Goal: Task Accomplishment & Management: Complete application form

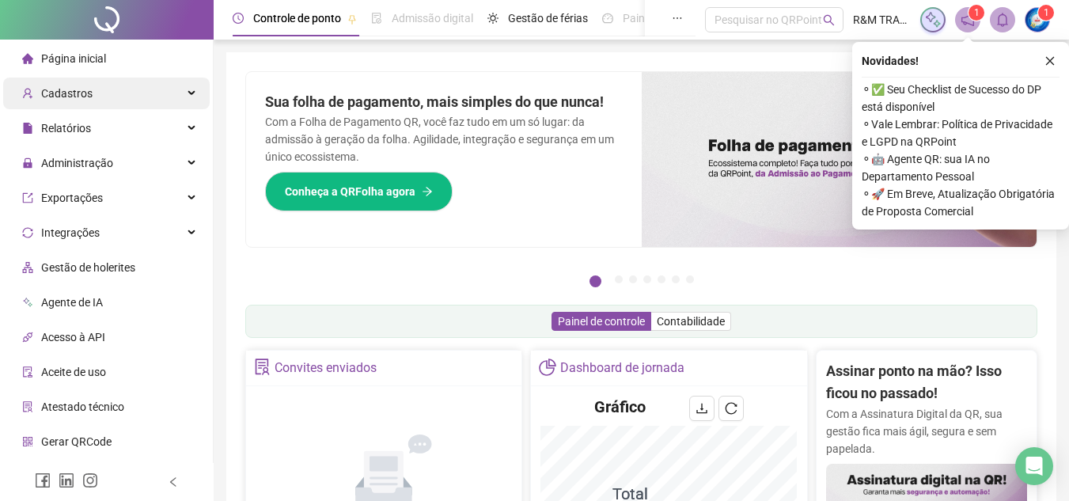
click at [121, 90] on div "Cadastros" at bounding box center [106, 94] width 207 height 32
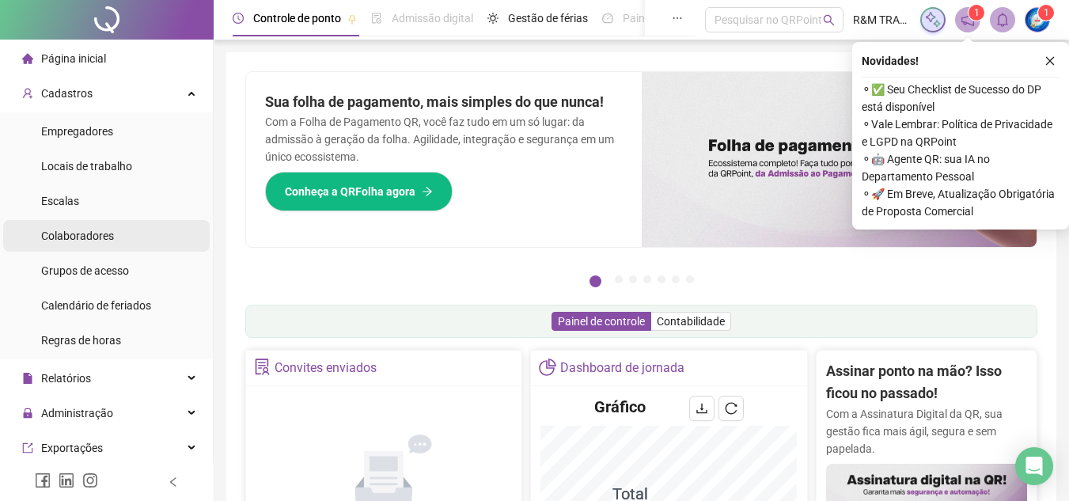
click at [89, 241] on span "Colaboradores" at bounding box center [77, 236] width 73 height 13
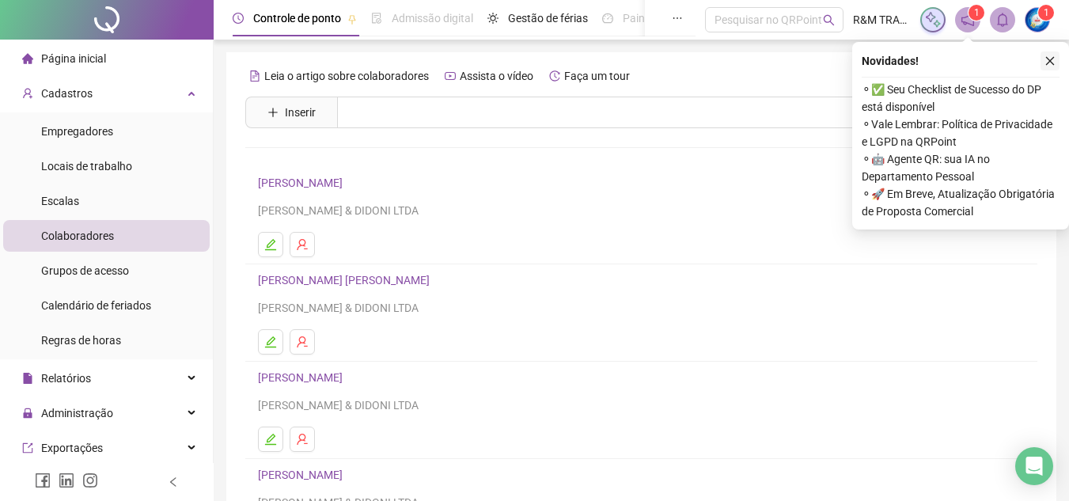
click at [1057, 57] on button "button" at bounding box center [1050, 60] width 19 height 19
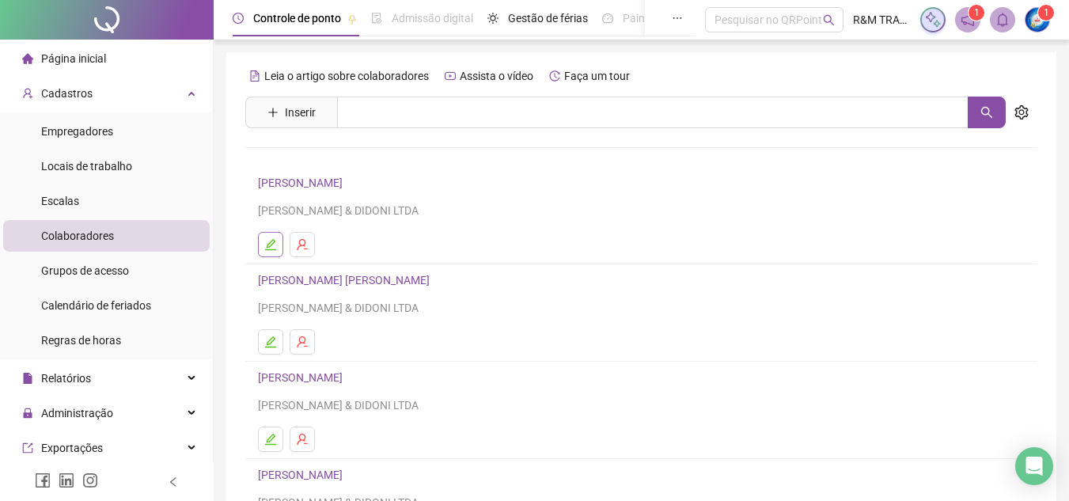
click at [268, 242] on icon "edit" at bounding box center [270, 244] width 13 height 13
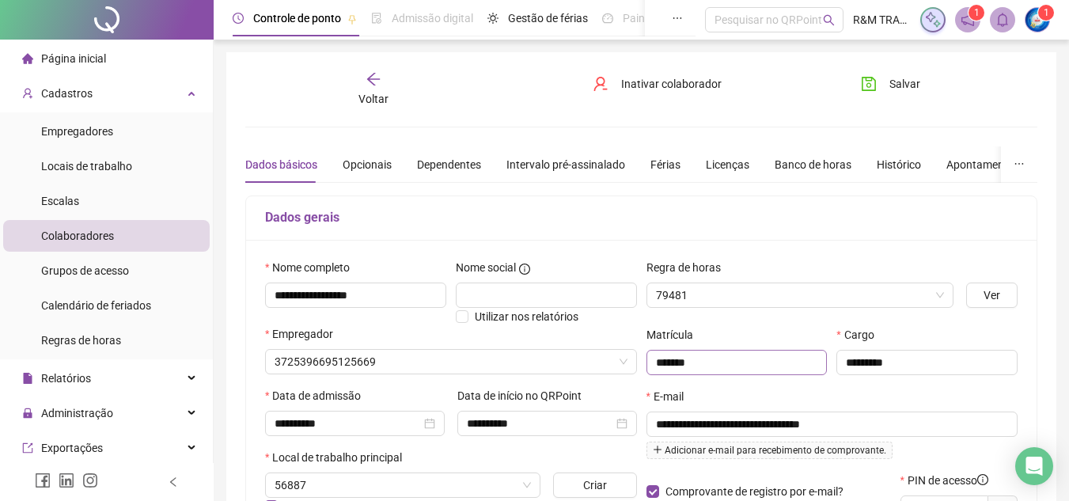
type input "**********"
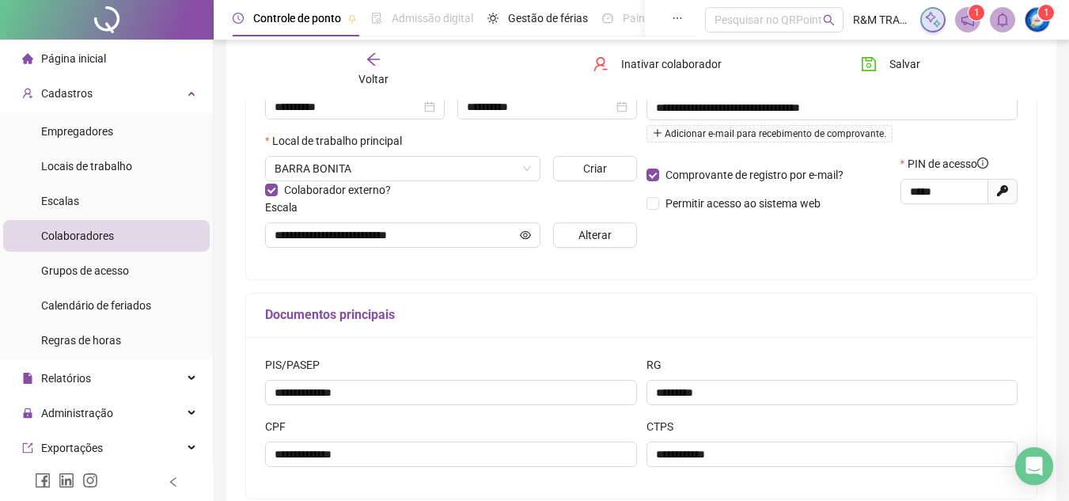
scroll to position [402, 0]
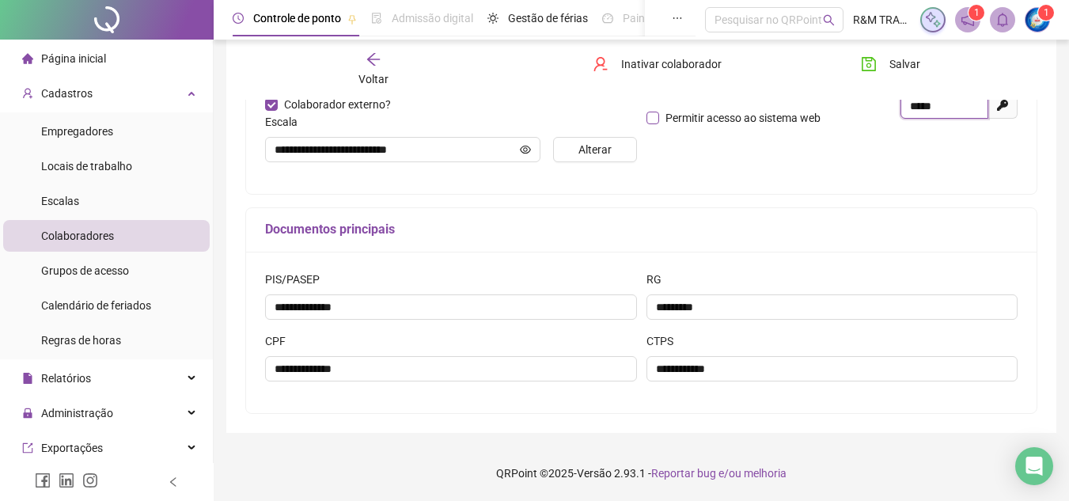
drag, startPoint x: 948, startPoint y: 106, endPoint x: 814, endPoint y: 108, distance: 133.8
click at [814, 108] on div "Comprovante de registro por e-mail? Permitir acesso ao sistema web PIN de acess…" at bounding box center [832, 104] width 381 height 68
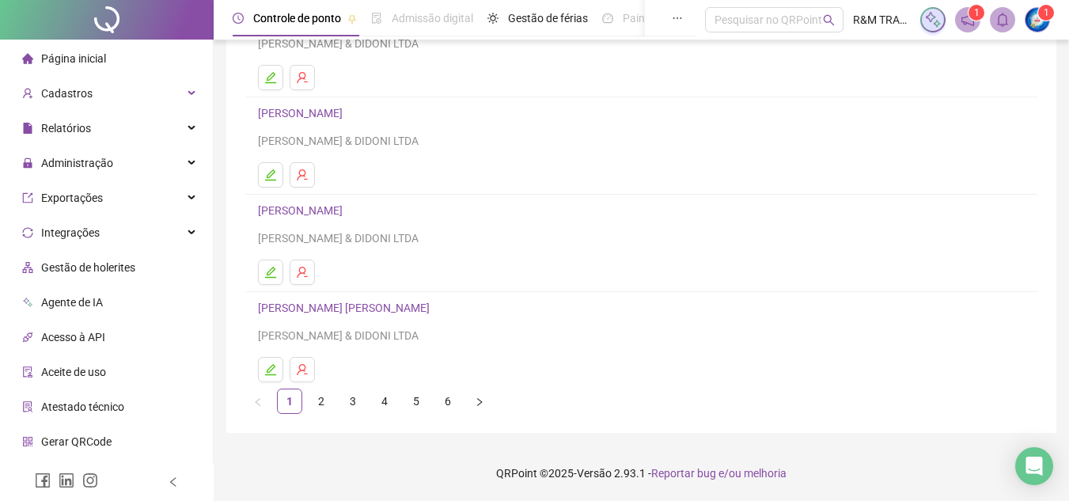
scroll to position [264, 0]
